Goal: Information Seeking & Learning: Learn about a topic

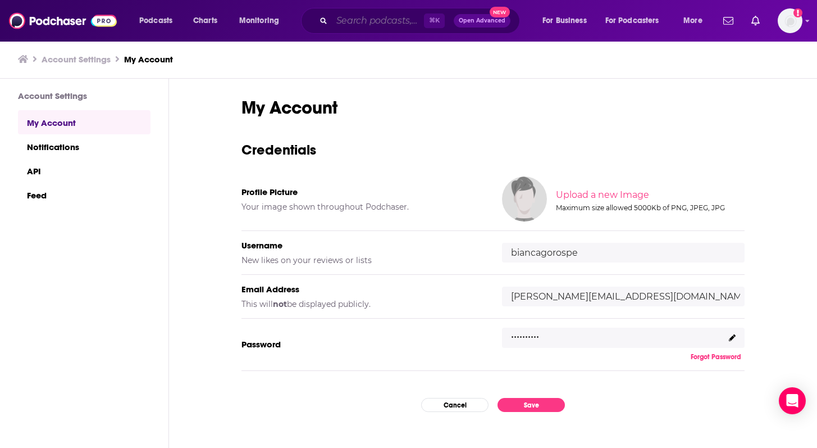
click at [358, 17] on input "Search podcasts, credits, & more..." at bounding box center [378, 21] width 92 height 18
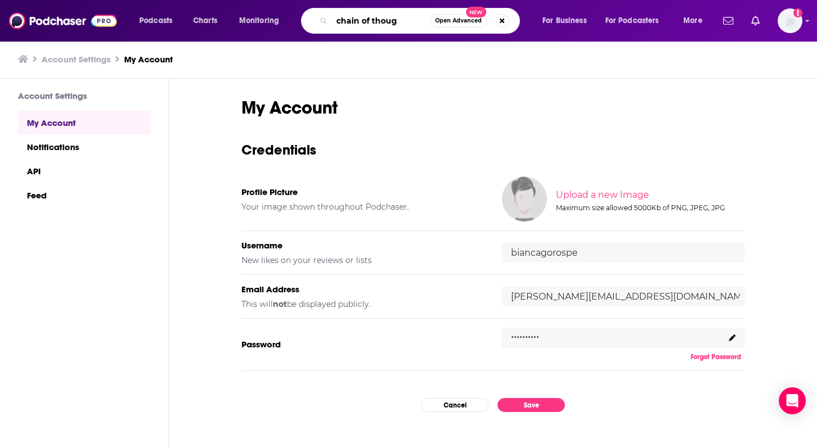
type input "chain of though"
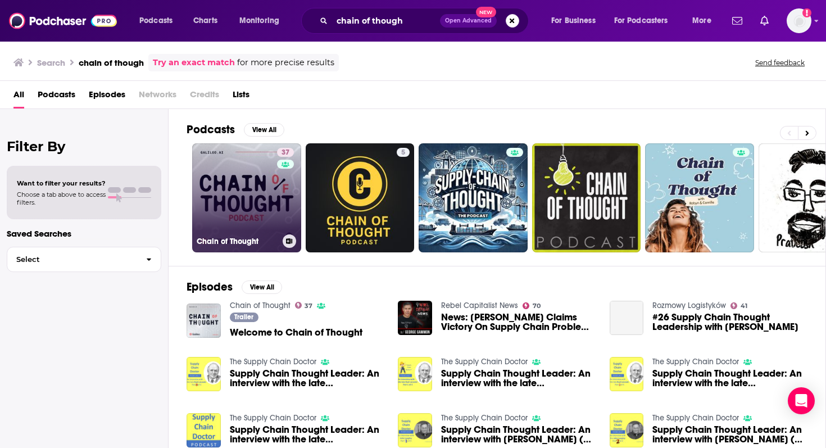
click at [265, 183] on link "37 Chain of Thought" at bounding box center [246, 197] width 109 height 109
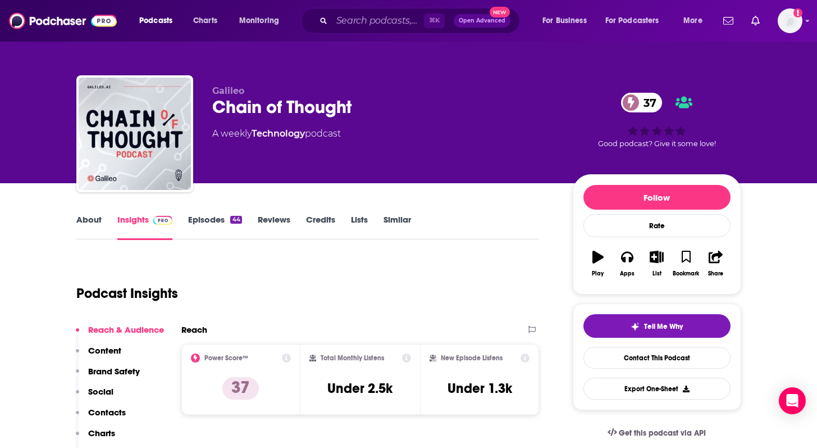
click at [322, 388] on div "Total Monthly Listens Under 2.5k" at bounding box center [361, 379] width 102 height 52
click at [91, 216] on link "About" at bounding box center [88, 227] width 25 height 26
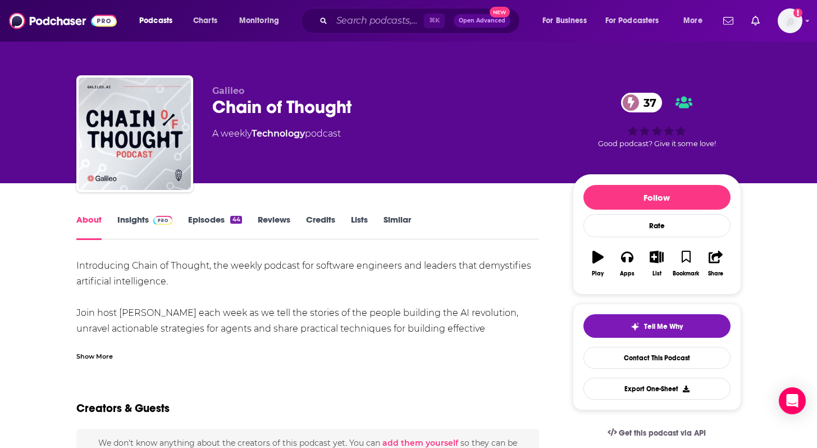
click at [215, 218] on link "Episodes 44" at bounding box center [214, 227] width 53 height 26
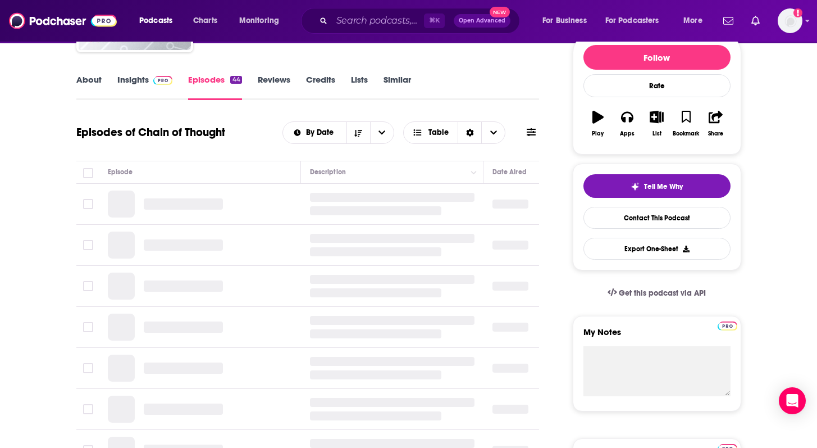
scroll to position [141, 0]
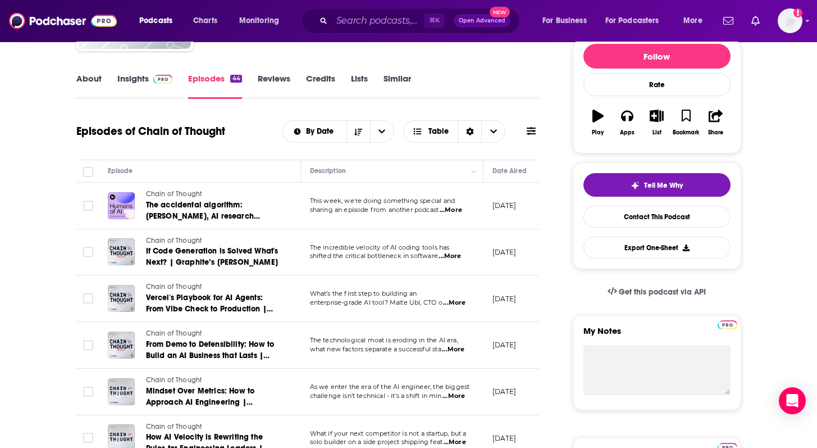
click at [457, 211] on span "...More" at bounding box center [451, 210] width 22 height 9
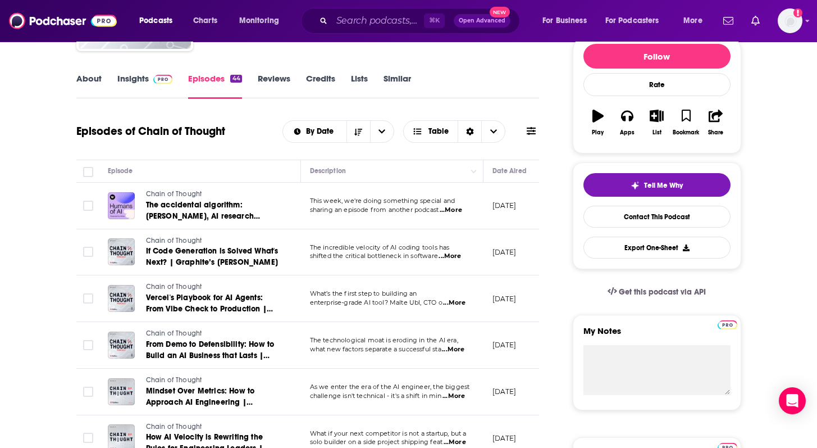
click at [452, 258] on span "...More" at bounding box center [450, 256] width 22 height 9
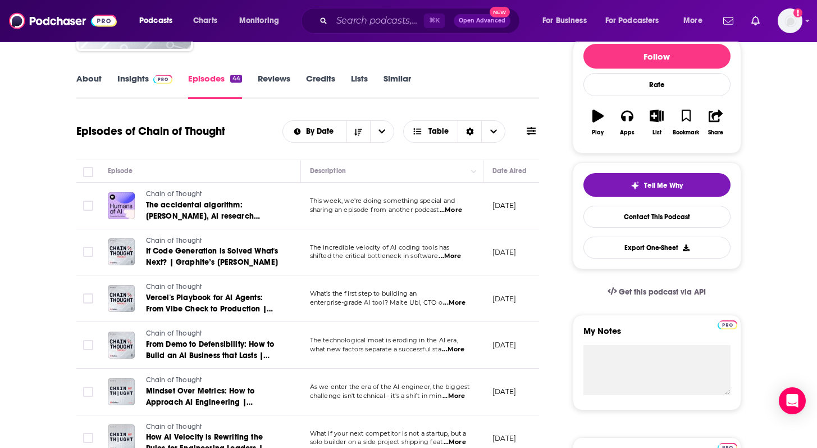
click at [463, 302] on span "...More" at bounding box center [454, 302] width 22 height 9
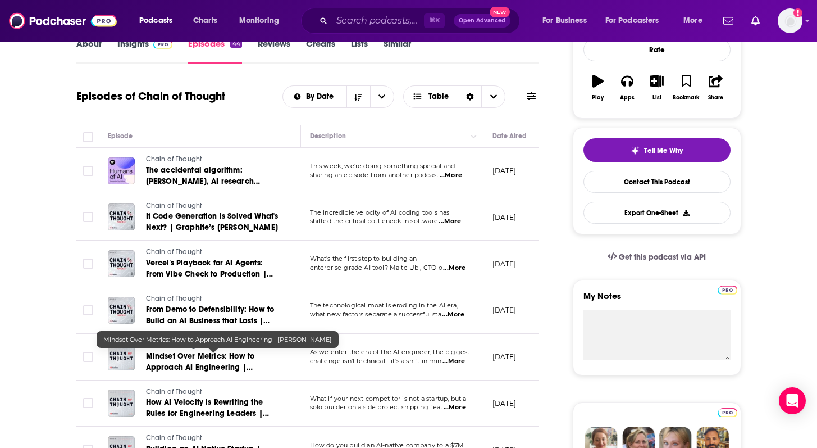
scroll to position [178, 0]
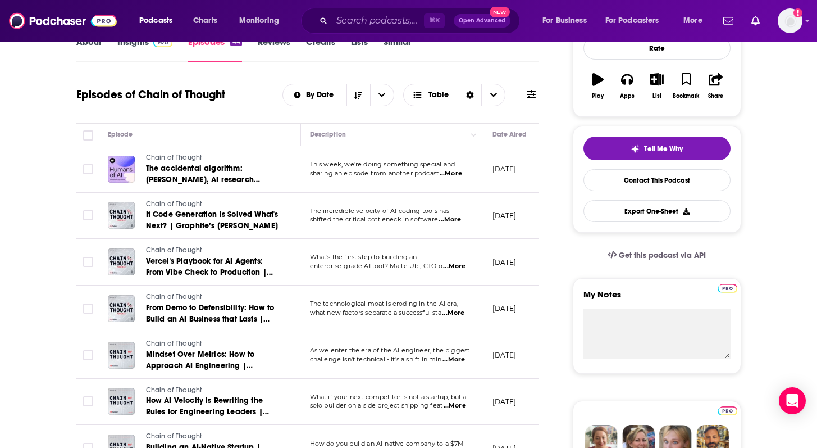
click at [465, 314] on span "...More" at bounding box center [453, 312] width 22 height 9
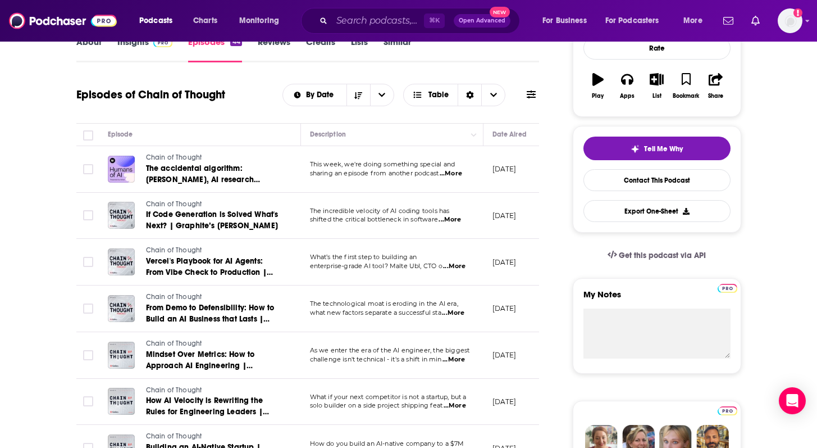
click at [461, 358] on span "...More" at bounding box center [454, 359] width 22 height 9
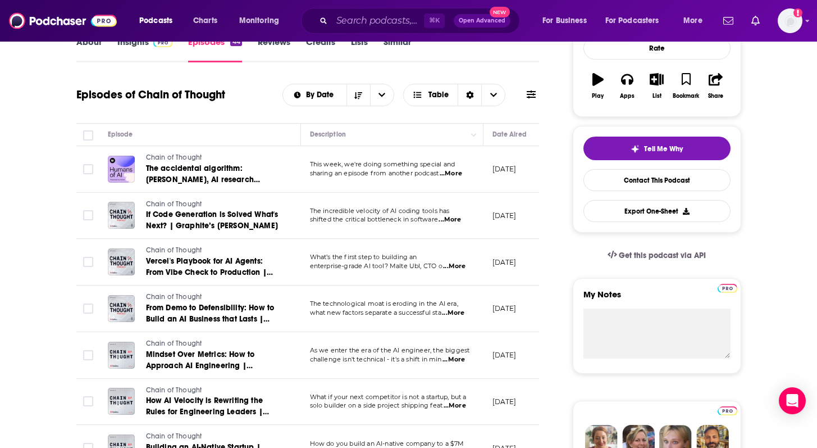
scroll to position [231, 0]
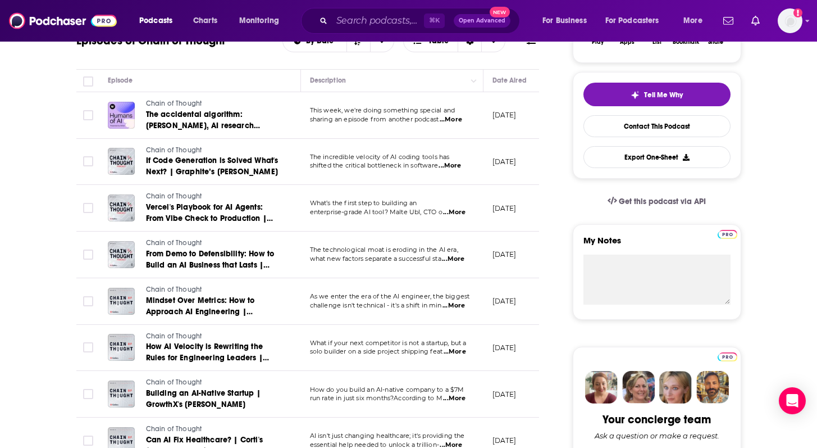
click at [458, 355] on span "...More" at bounding box center [455, 351] width 22 height 9
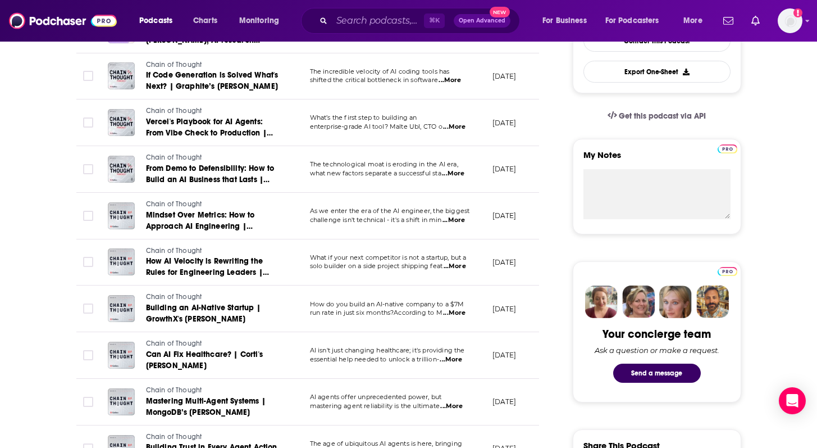
scroll to position [358, 0]
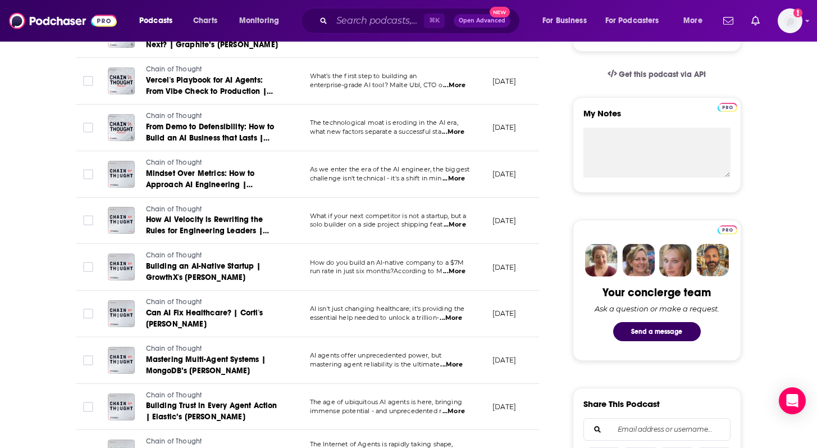
click at [460, 319] on span "...More" at bounding box center [451, 317] width 22 height 9
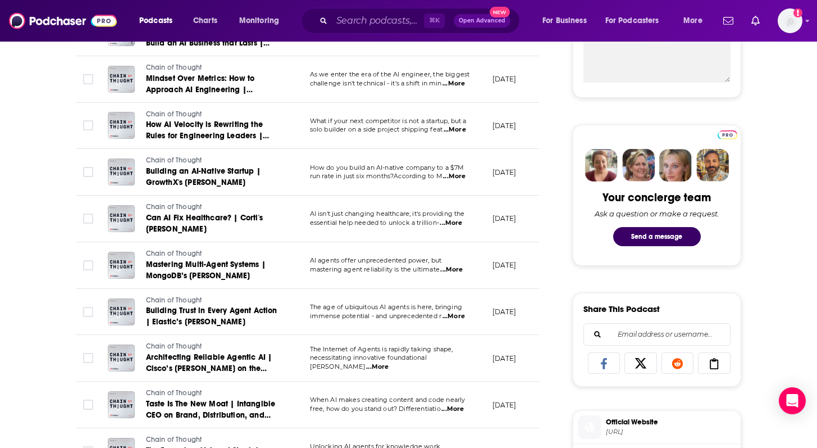
scroll to position [454, 0]
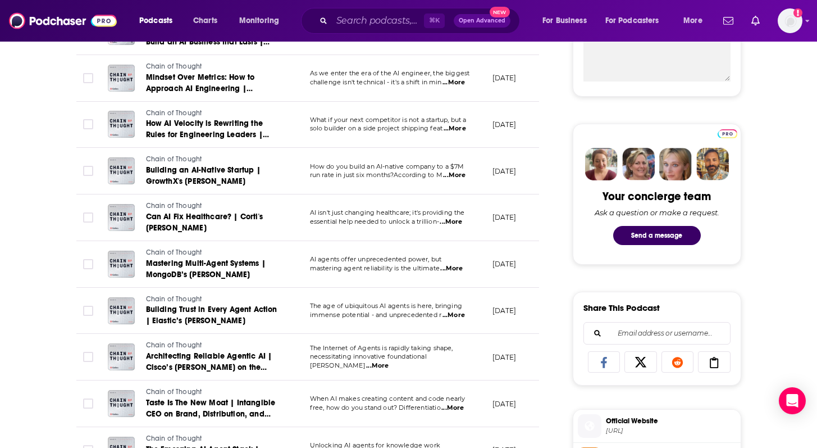
click at [463, 267] on span "...More" at bounding box center [451, 268] width 22 height 9
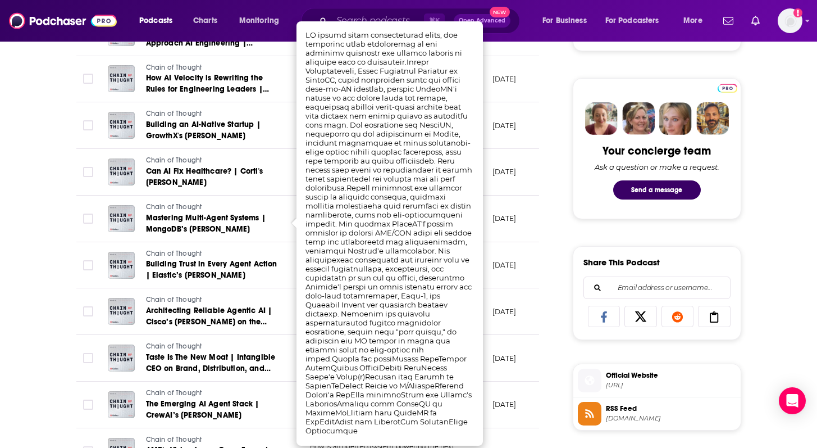
scroll to position [506, 0]
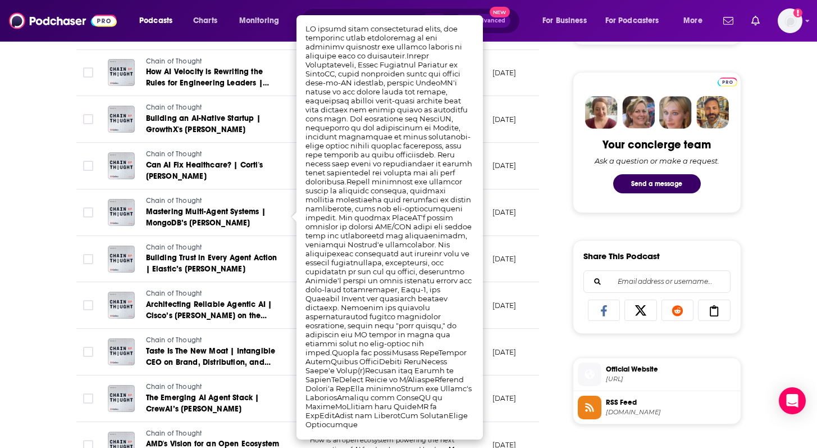
click at [21, 347] on div "About Insights Episodes 44 Reviews Credits Lists Similar Episodes of Chain of T…" at bounding box center [408, 429] width 817 height 1504
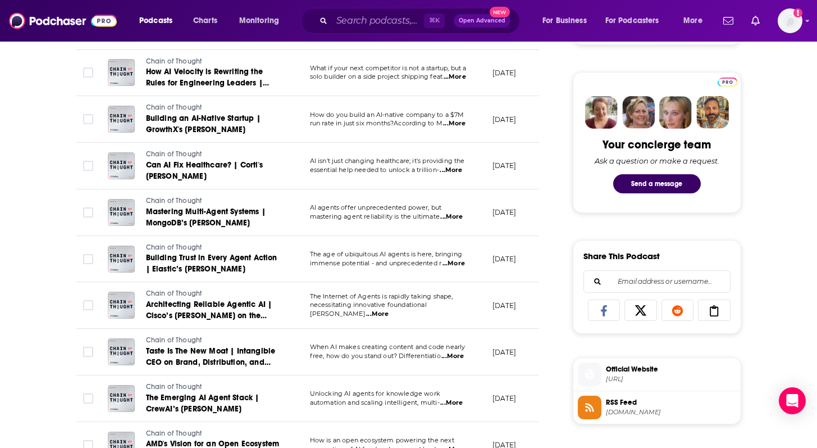
click at [389, 311] on span "...More" at bounding box center [377, 314] width 22 height 9
